Goal: Information Seeking & Learning: Learn about a topic

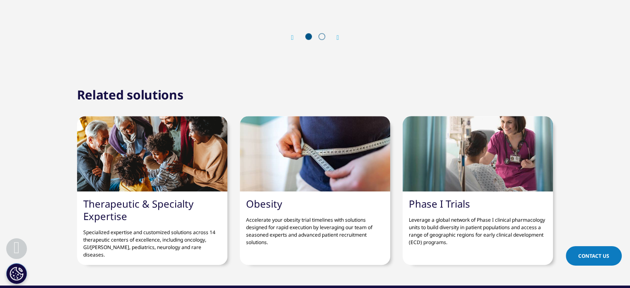
scroll to position [953, 0]
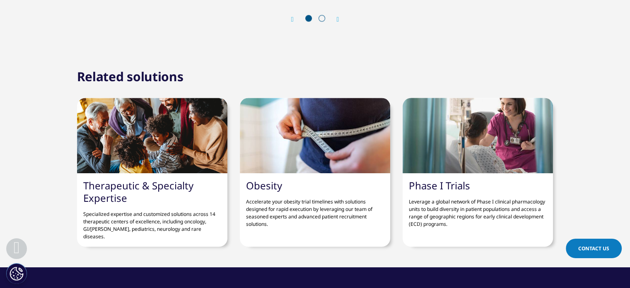
click at [279, 158] on div at bounding box center [315, 135] width 150 height 75
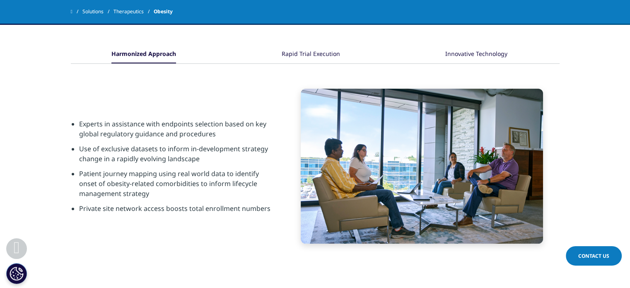
scroll to position [207, 0]
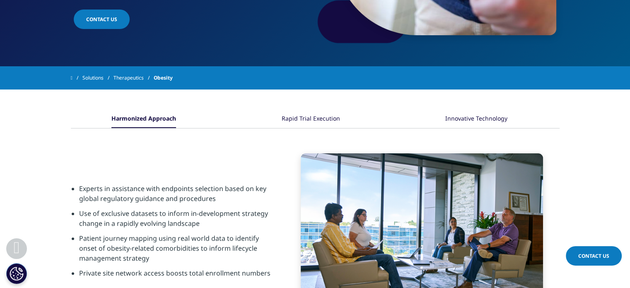
click at [475, 119] on div "Innovative Technology" at bounding box center [477, 119] width 62 height 18
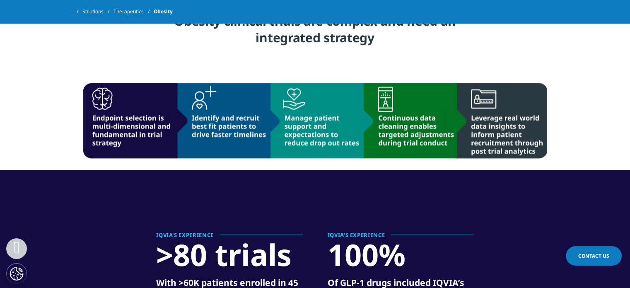
scroll to position [1078, 0]
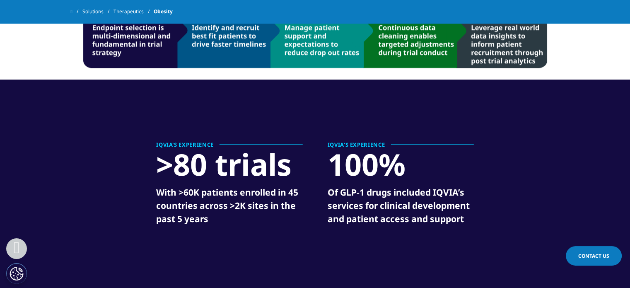
click at [227, 162] on div ">80 trials" at bounding box center [224, 164] width 136 height 34
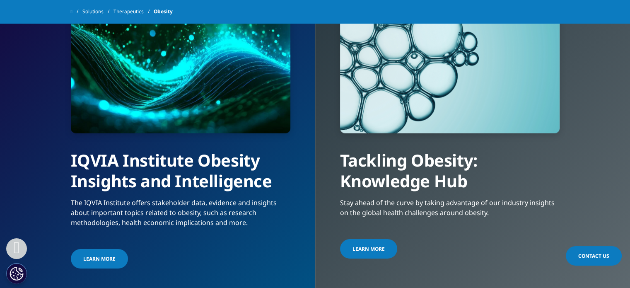
scroll to position [1658, 0]
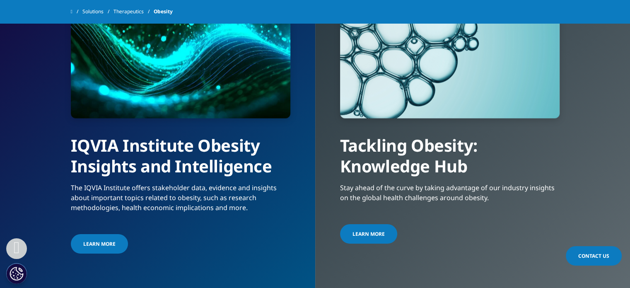
click at [373, 234] on span "LEARN MORE" at bounding box center [369, 233] width 32 height 7
